Goal: Transaction & Acquisition: Purchase product/service

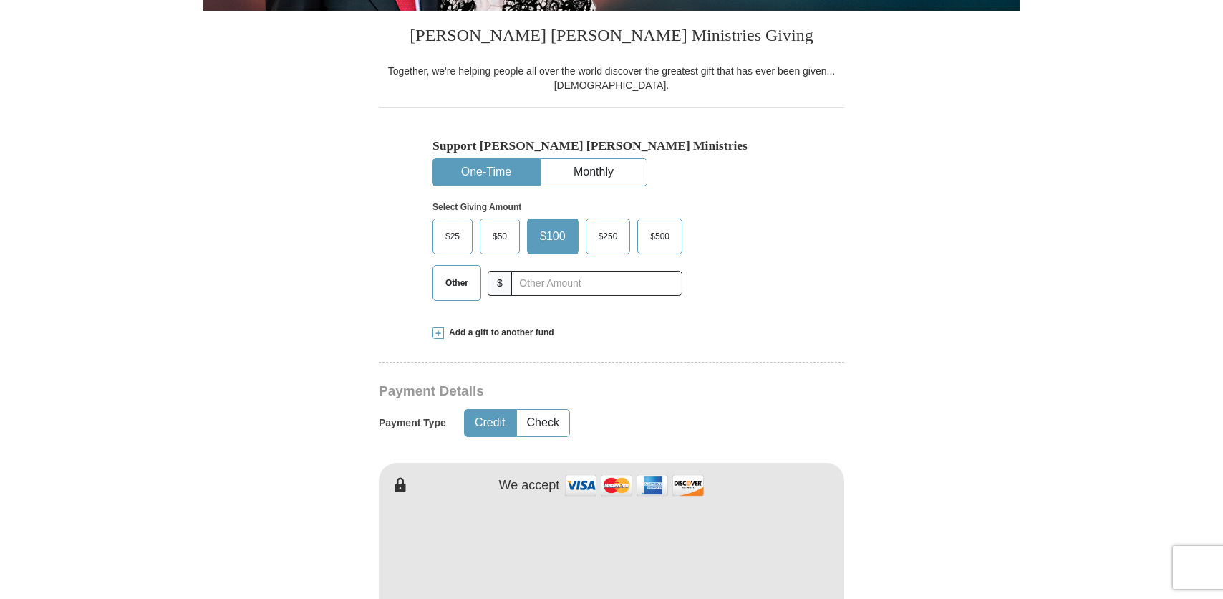
scroll to position [358, 0]
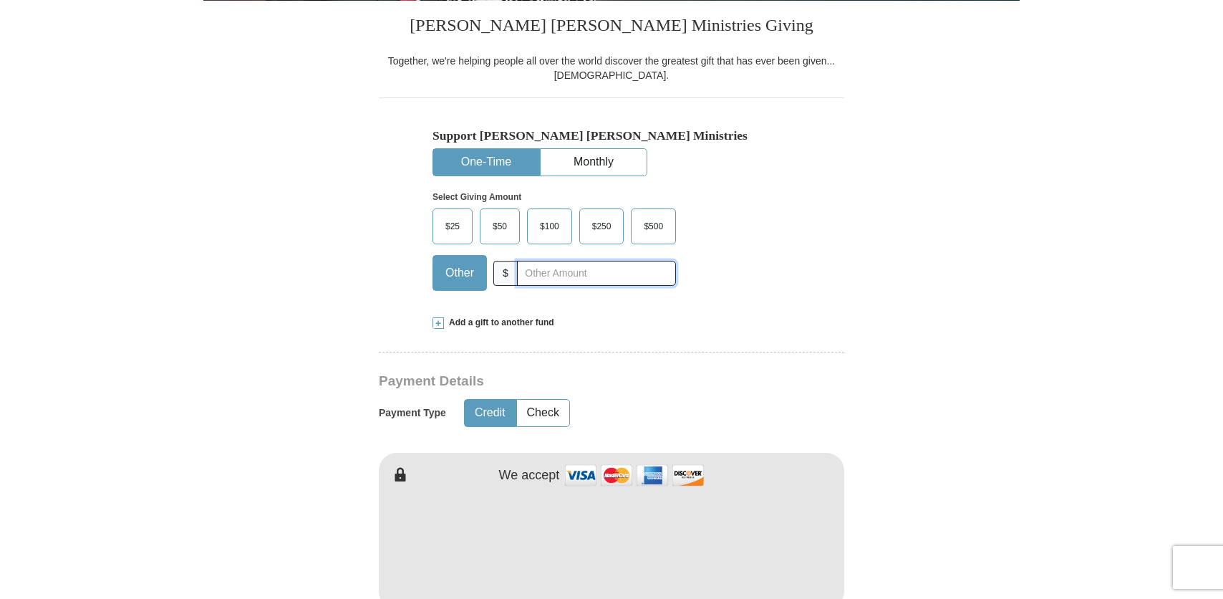
click at [544, 276] on input "text" at bounding box center [596, 273] width 159 height 25
type input "200.00"
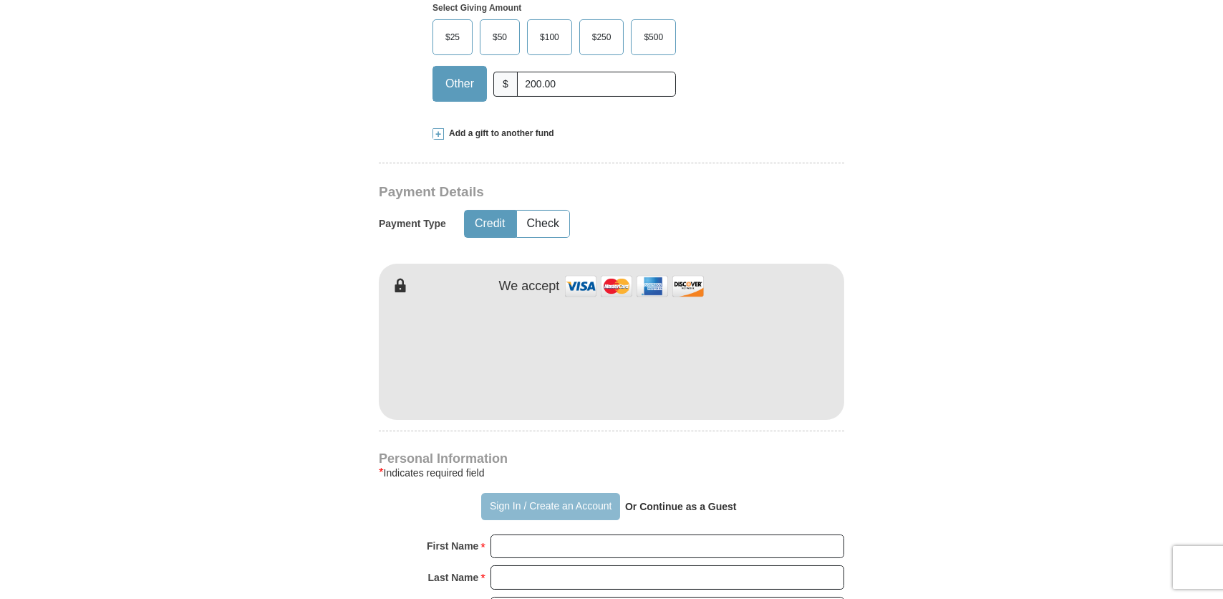
scroll to position [573, 0]
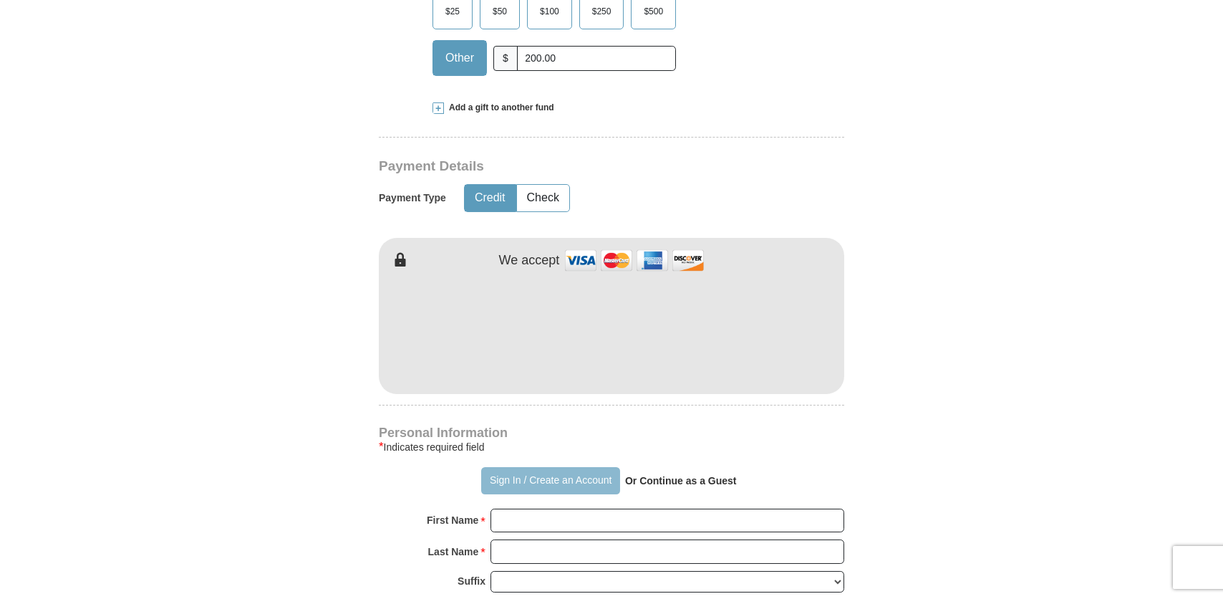
click at [537, 474] on button "Sign In / Create an Account" at bounding box center [550, 480] width 138 height 27
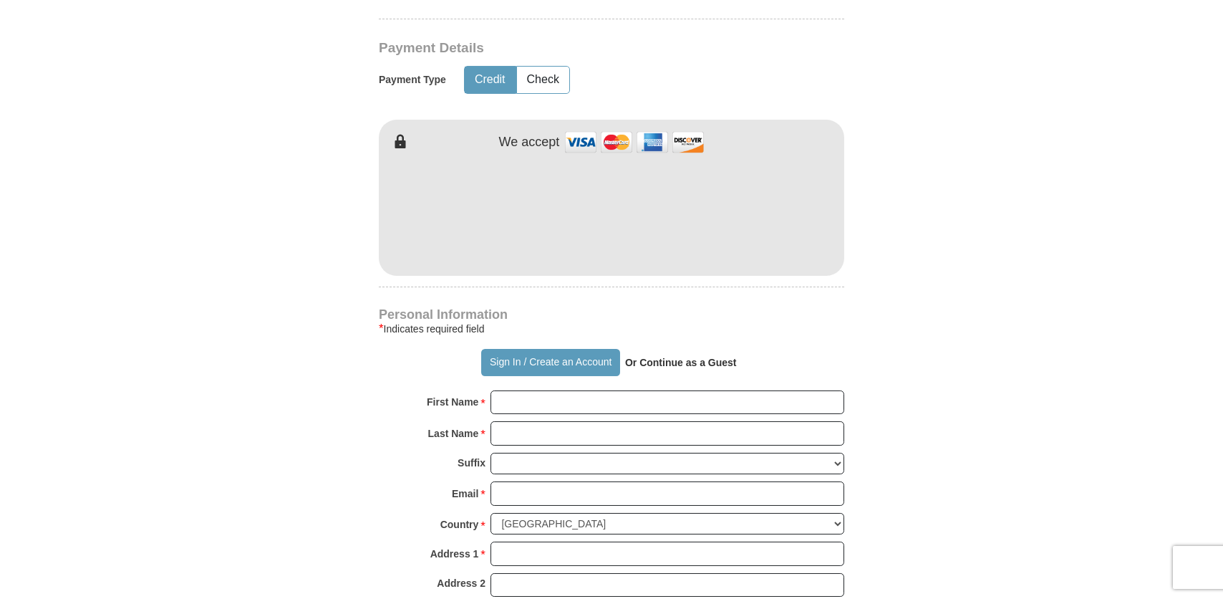
scroll to position [716, 0]
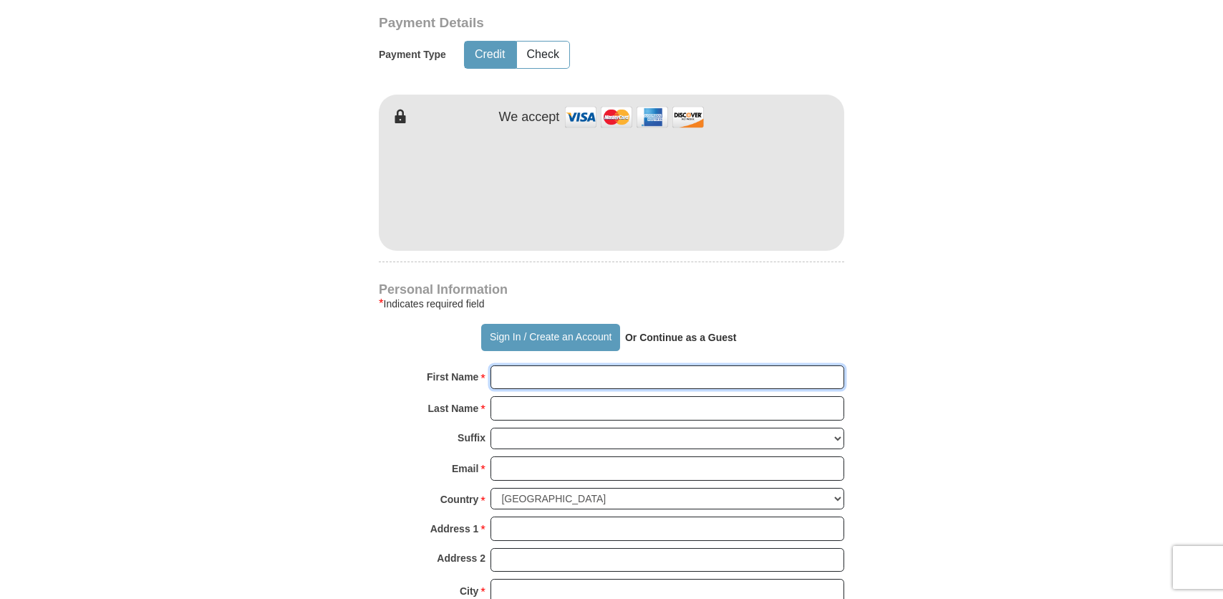
click at [530, 377] on input "First Name *" at bounding box center [668, 377] width 354 height 24
type input "[PERSON_NAME]"
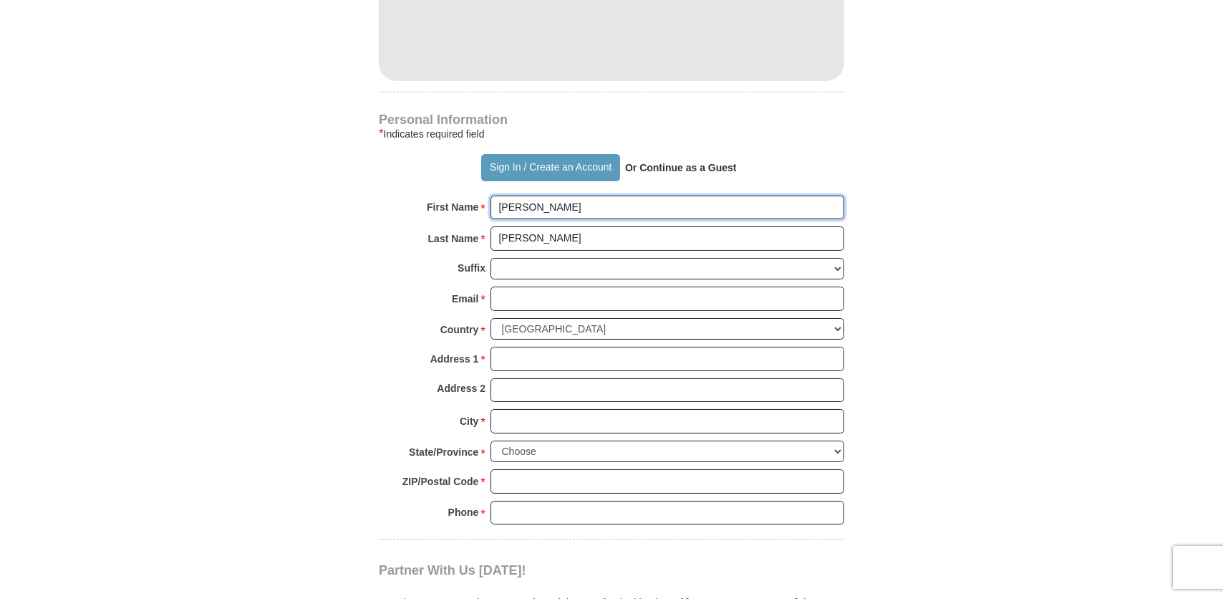
scroll to position [931, 0]
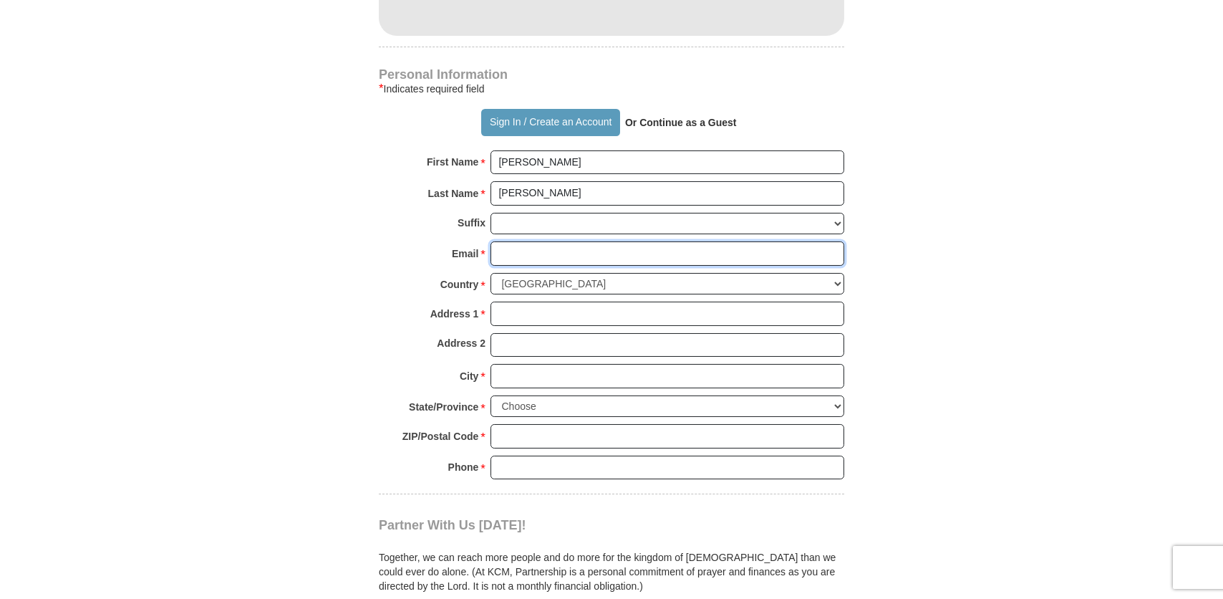
click at [534, 255] on input "Email *" at bounding box center [668, 253] width 354 height 24
type input "[EMAIL_ADDRESS][DOMAIN_NAME]"
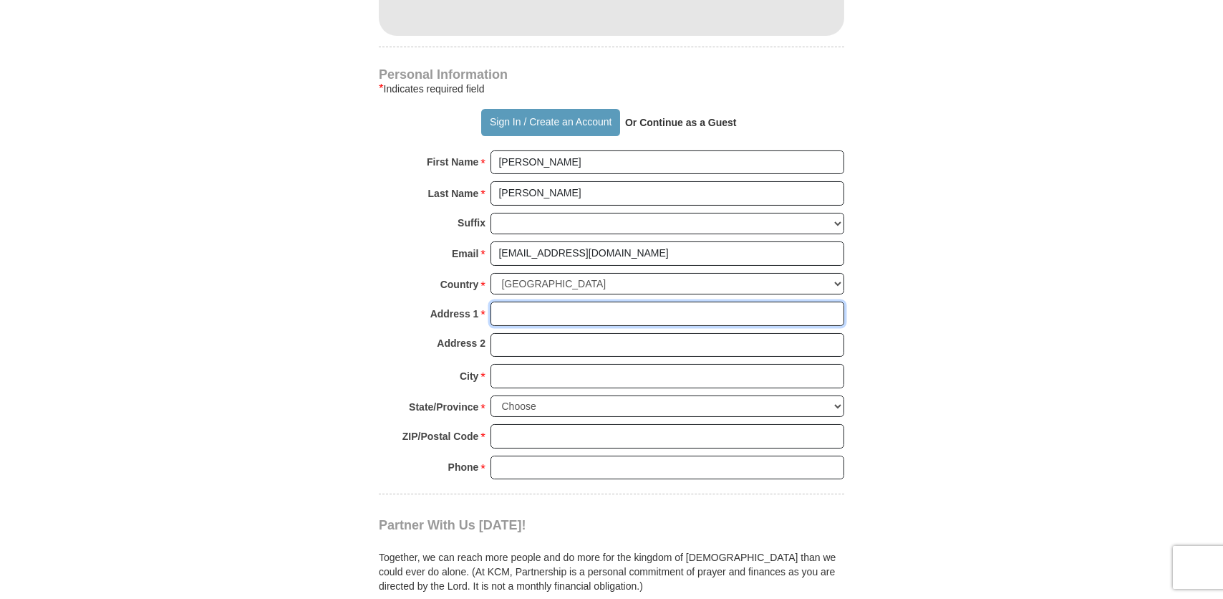
type input "509 E Rio Poco"
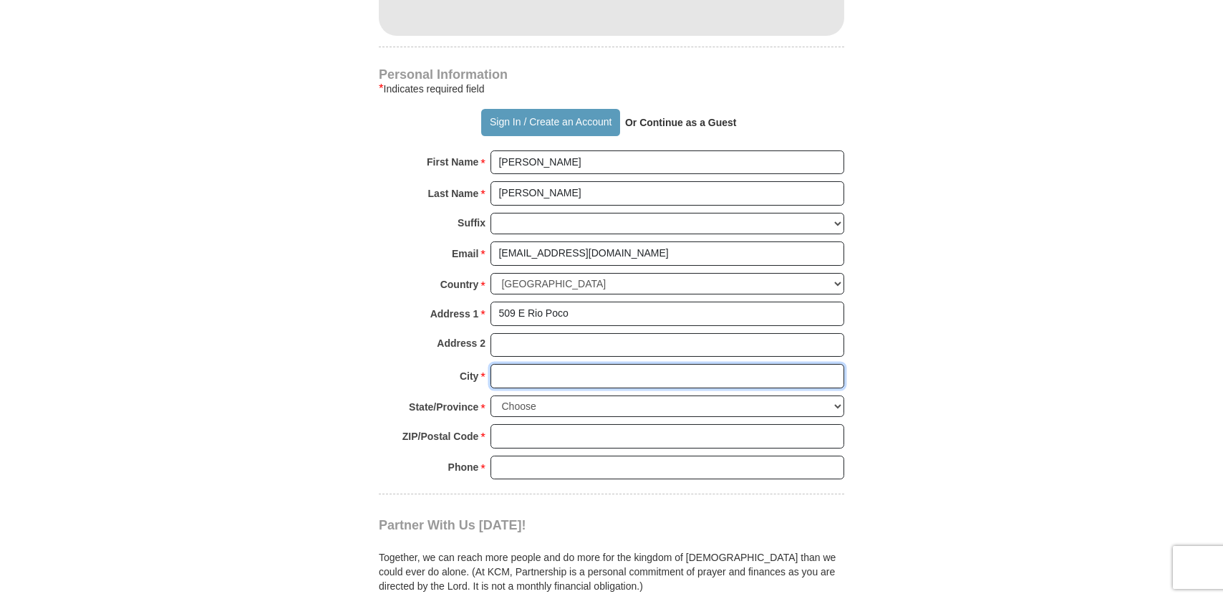
type input "[GEOGRAPHIC_DATA]"
select select "[GEOGRAPHIC_DATA]"
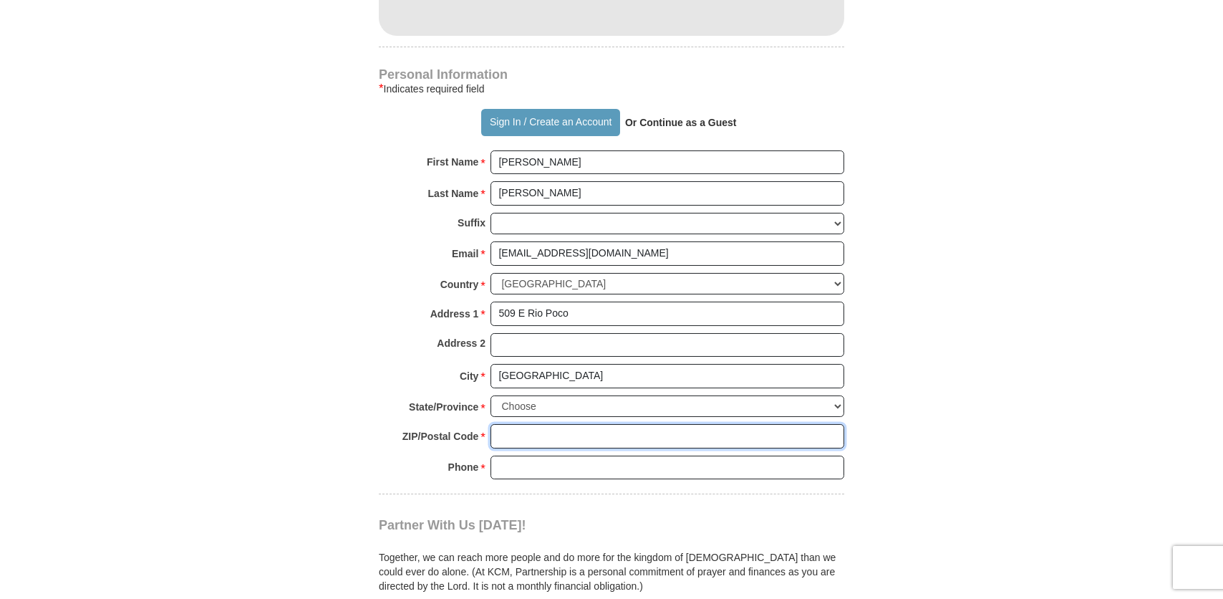
type input "76554"
type input "2549135072"
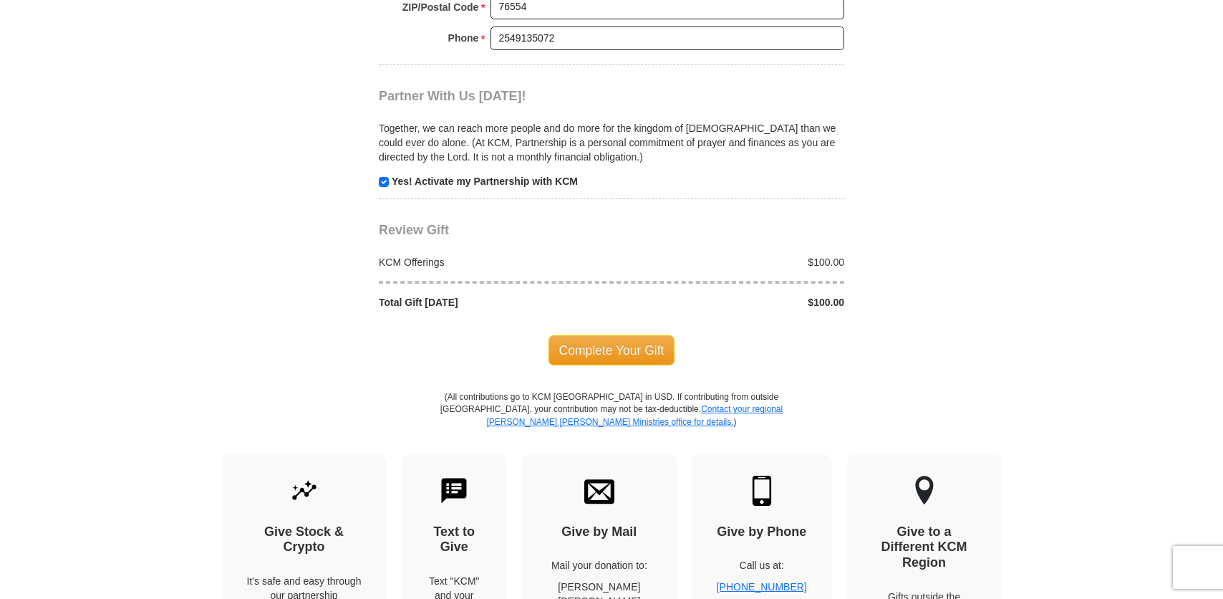
scroll to position [1361, 0]
click at [814, 255] on div "$100.00" at bounding box center [732, 261] width 241 height 14
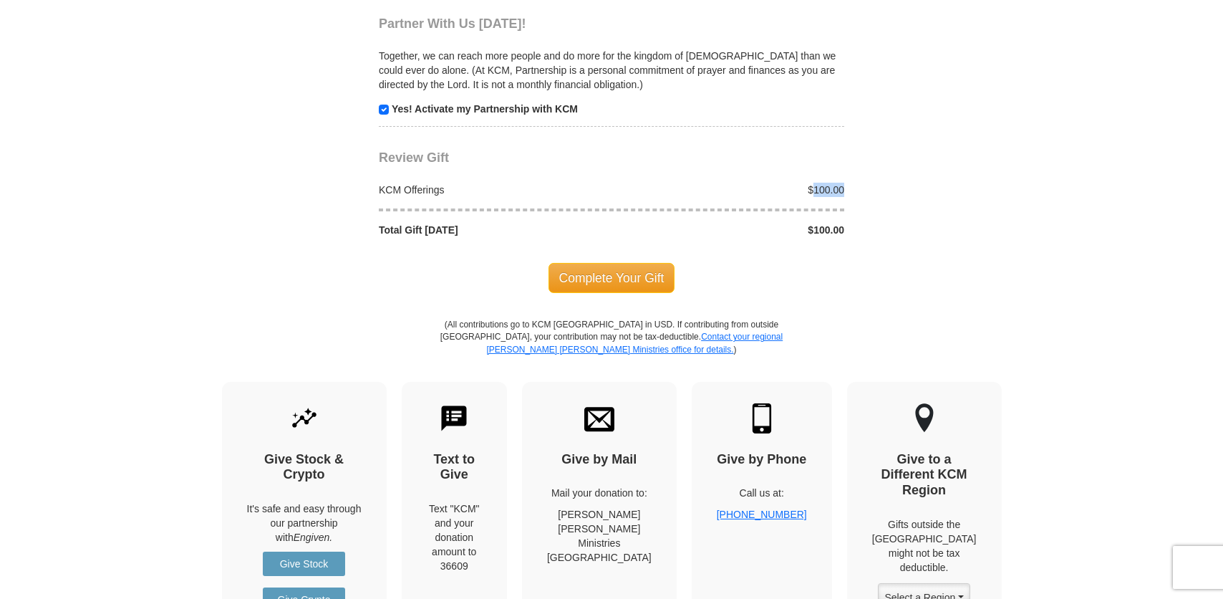
drag, startPoint x: 813, startPoint y: 180, endPoint x: 897, endPoint y: 180, distance: 83.8
click at [632, 269] on span "Complete Your Gift" at bounding box center [612, 278] width 127 height 30
